Goal: Information Seeking & Learning: Learn about a topic

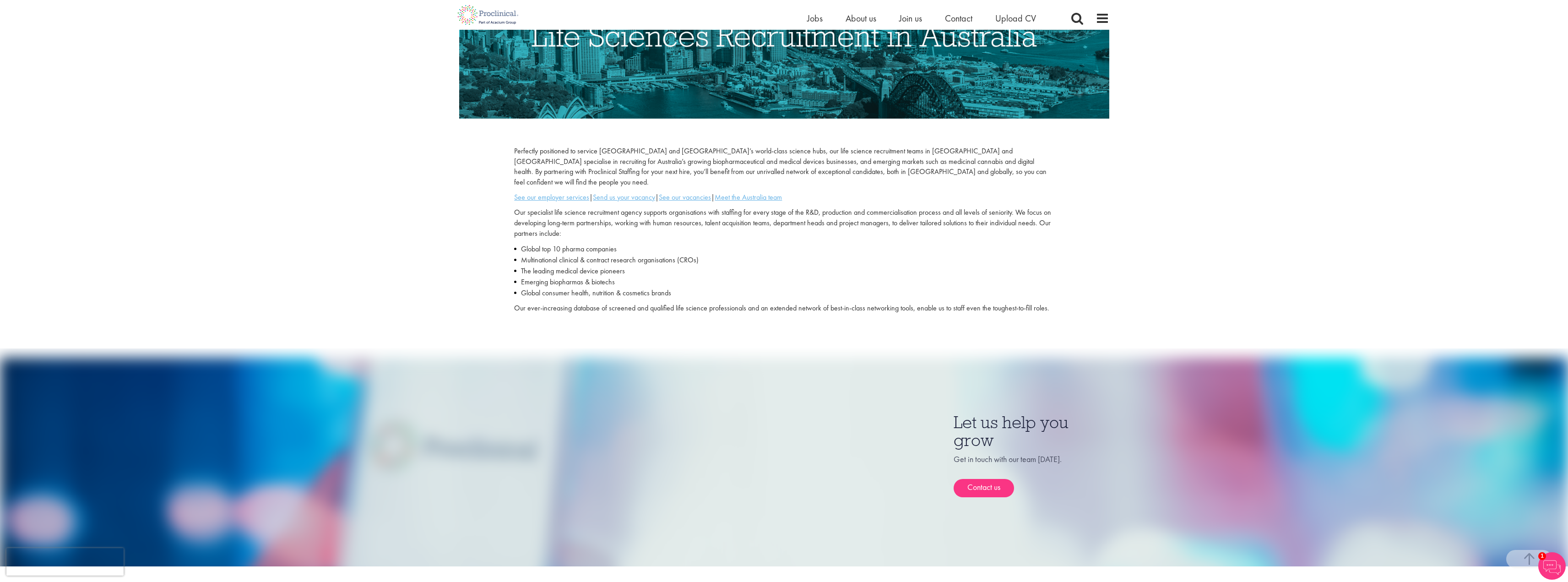
scroll to position [166, 0]
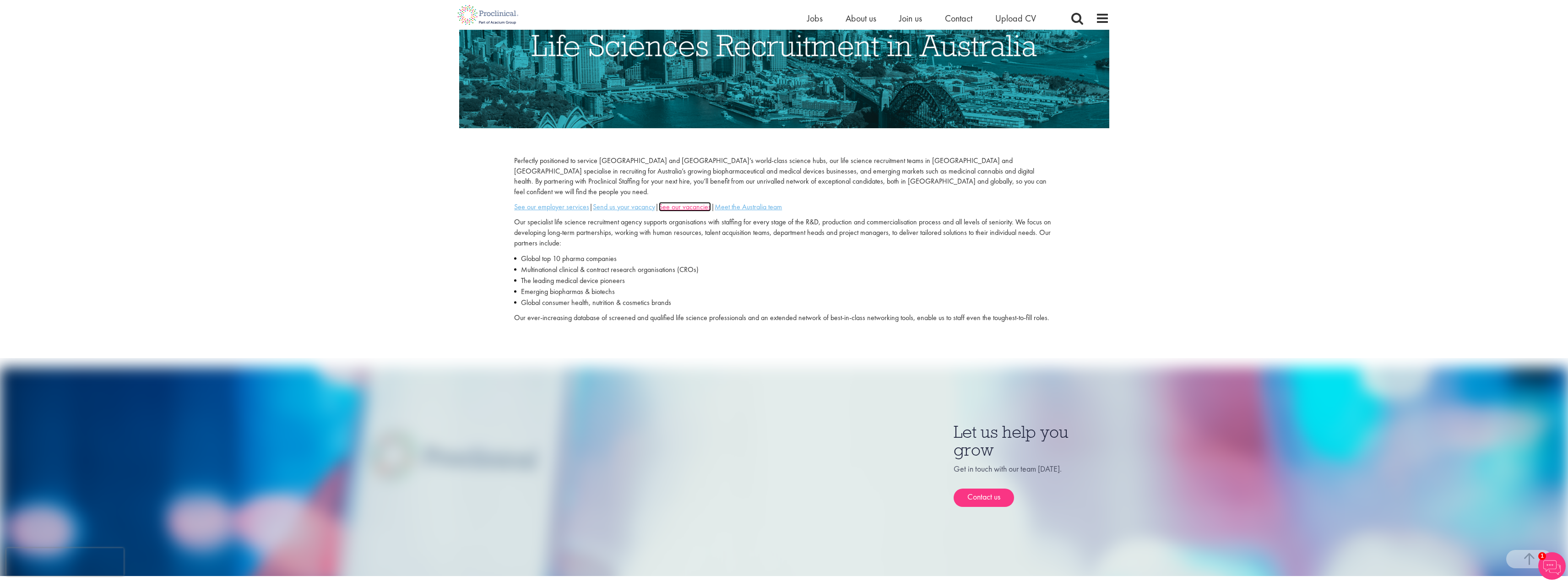
click at [709, 202] on u "See our vacancies" at bounding box center [685, 207] width 52 height 10
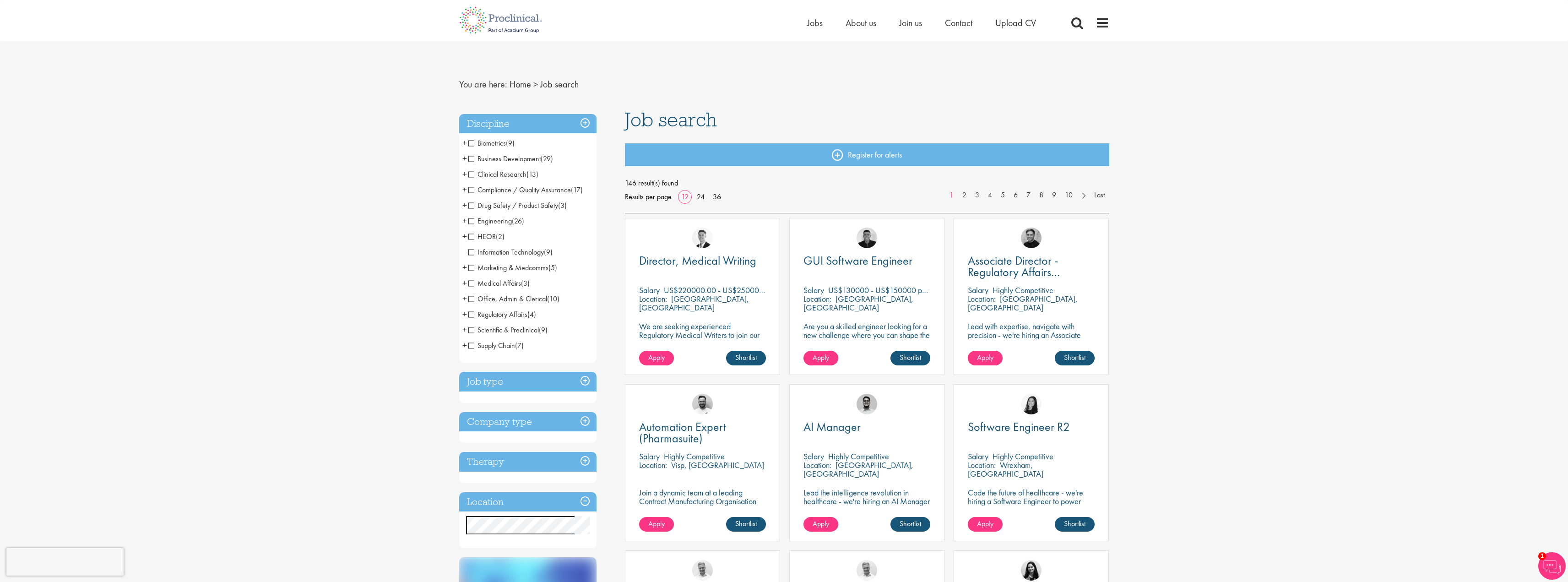
click at [472, 142] on span "Biometrics" at bounding box center [487, 143] width 38 height 10
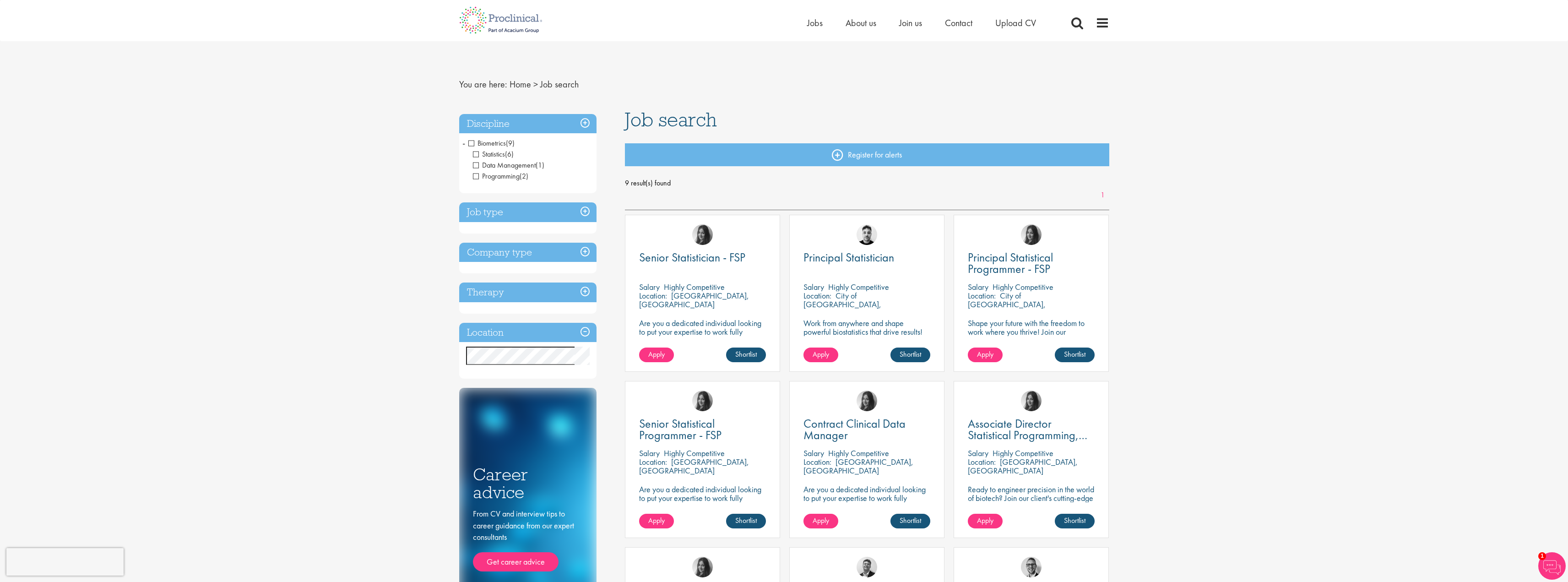
click at [470, 142] on span "Biometrics" at bounding box center [487, 143] width 38 height 10
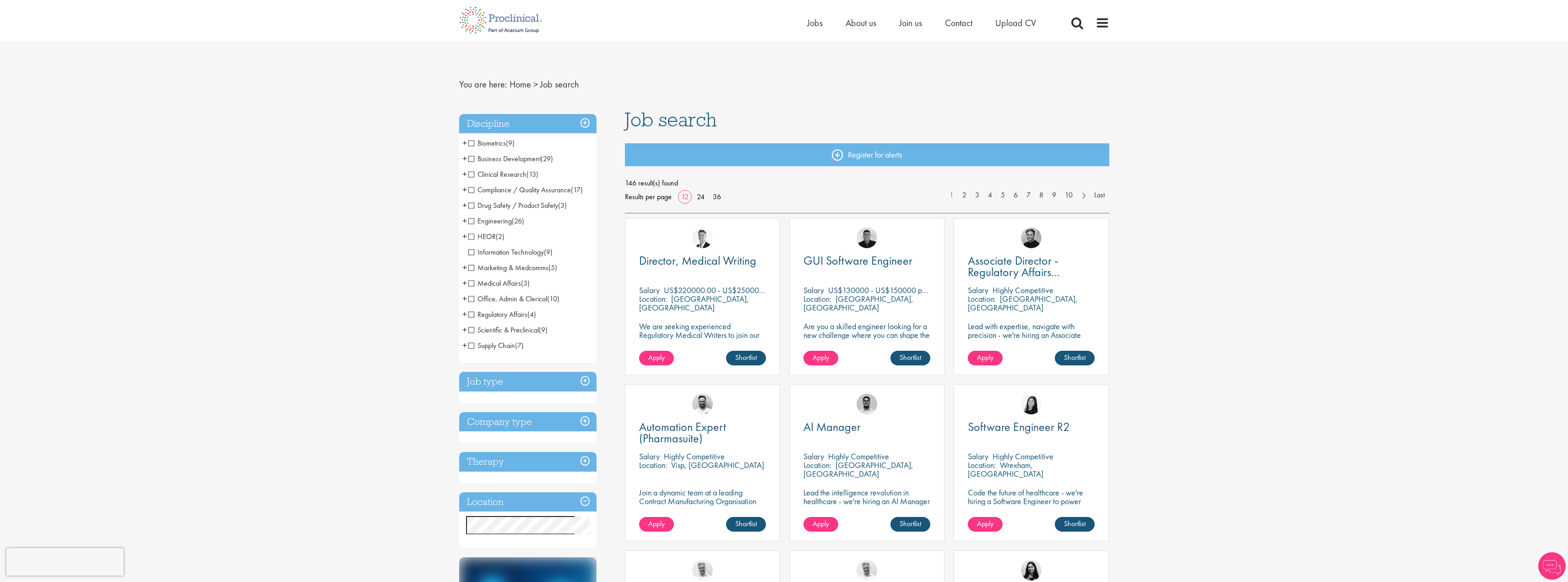
click at [470, 329] on span "Scientific & Preclinical" at bounding box center [503, 330] width 71 height 10
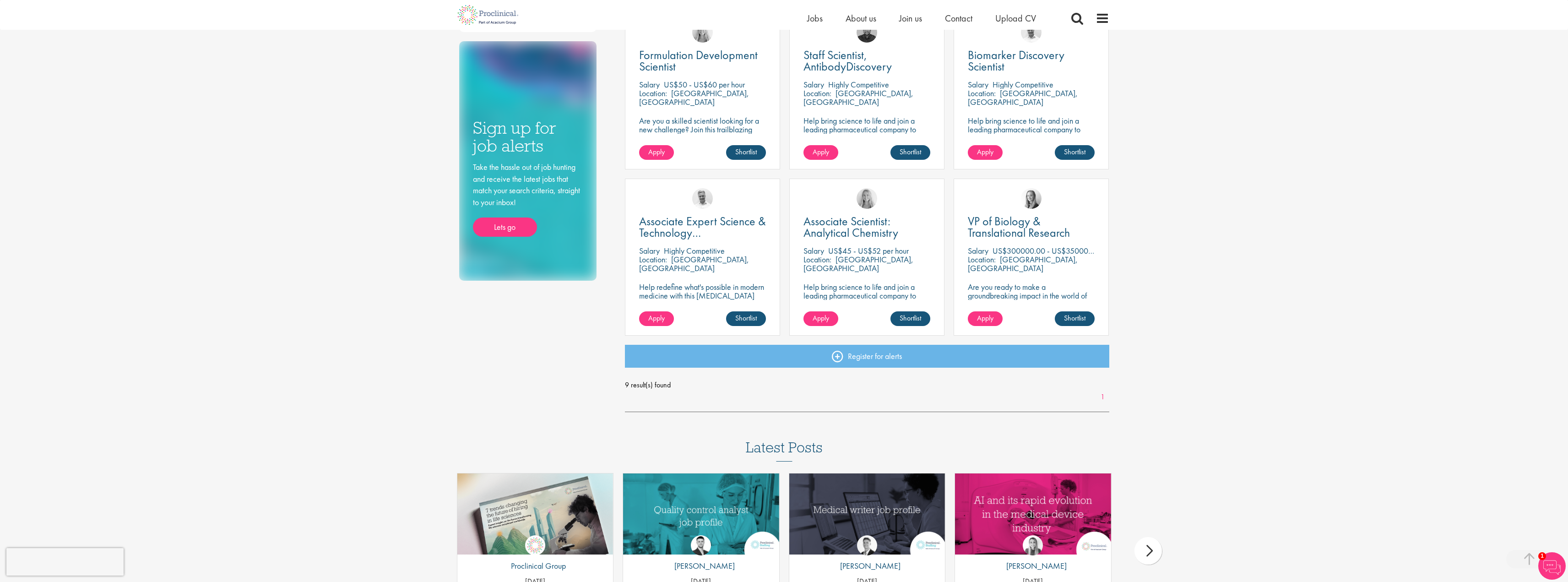
scroll to position [366, 0]
